Goal: Obtain resource: Obtain resource

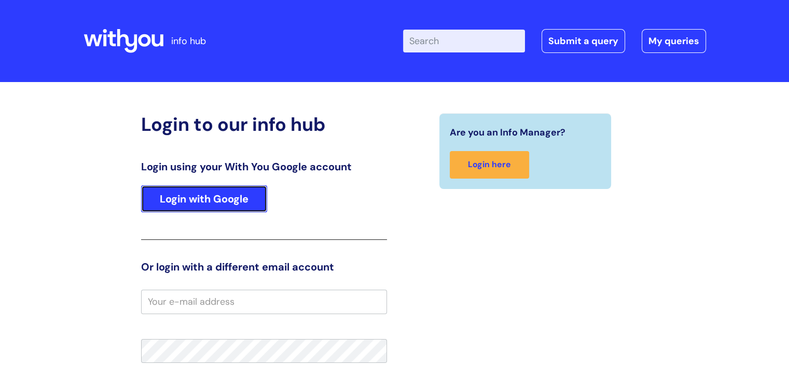
click at [210, 191] on link "Login with Google" at bounding box center [204, 198] width 126 height 27
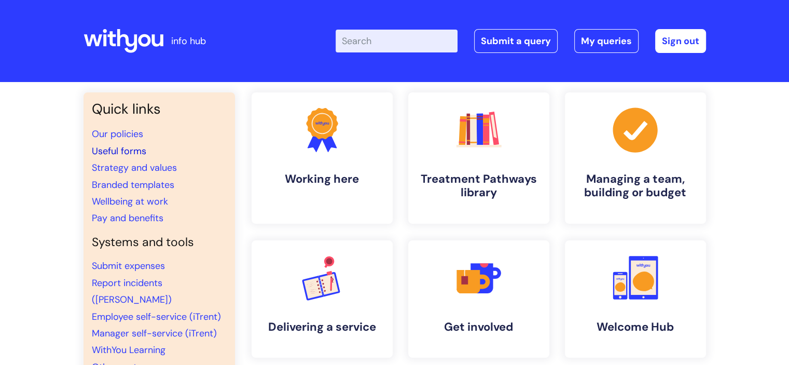
click at [130, 151] on link "Useful forms" at bounding box center [119, 151] width 54 height 12
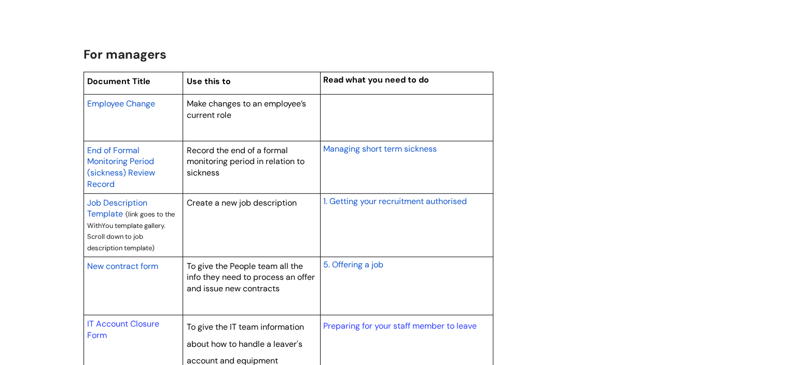
scroll to position [830, 0]
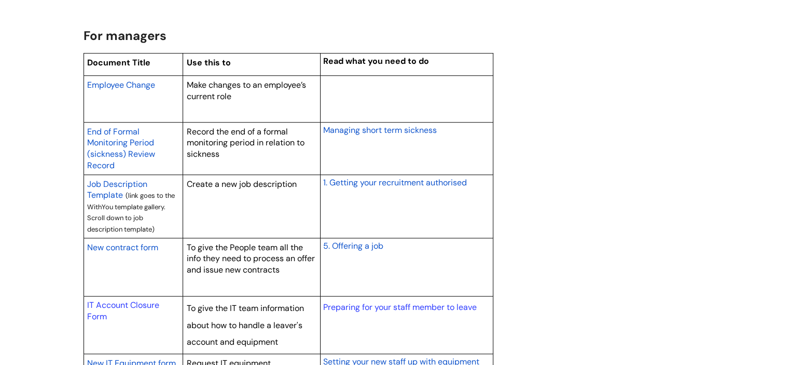
click at [149, 244] on span "New contract form" at bounding box center [122, 247] width 71 height 11
